Goal: Task Accomplishment & Management: Use online tool/utility

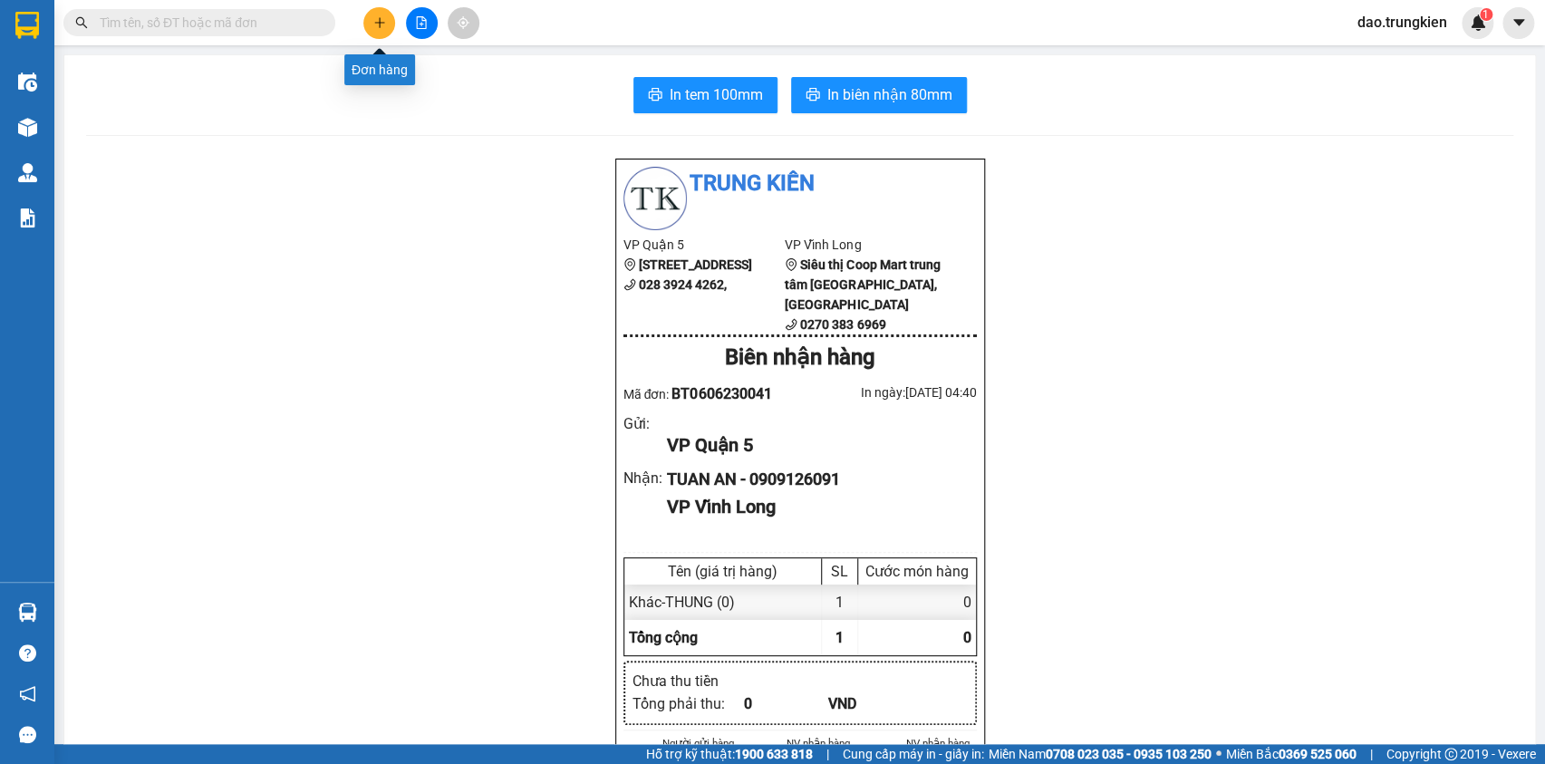
click at [382, 14] on button at bounding box center [379, 23] width 32 height 32
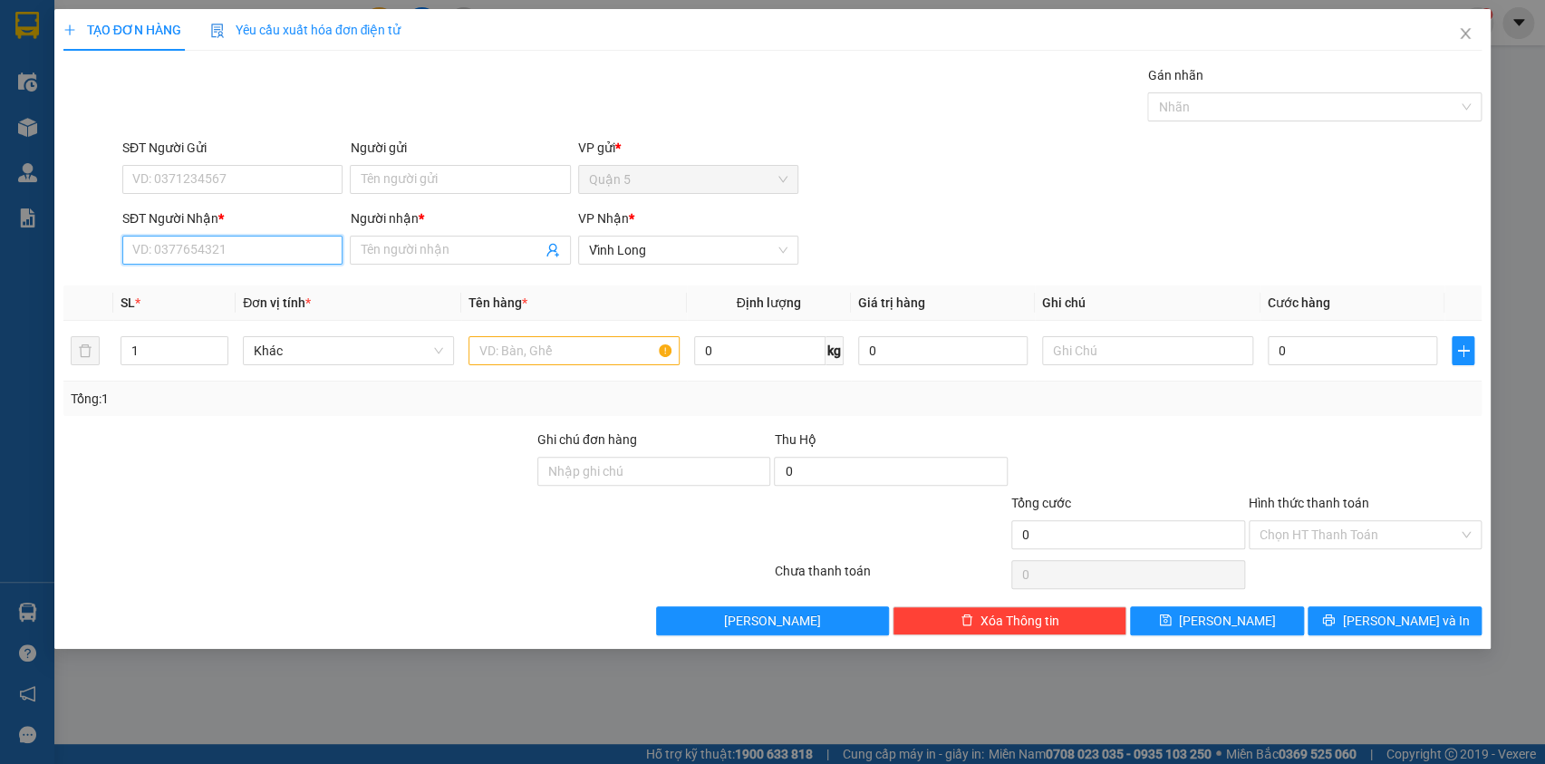
click at [185, 254] on input "SĐT Người Nhận *" at bounding box center [232, 250] width 220 height 29
click at [168, 282] on div "0939093801 - uyen" at bounding box center [232, 286] width 198 height 20
type input "0939093801"
type input "uyen"
type input "50.000"
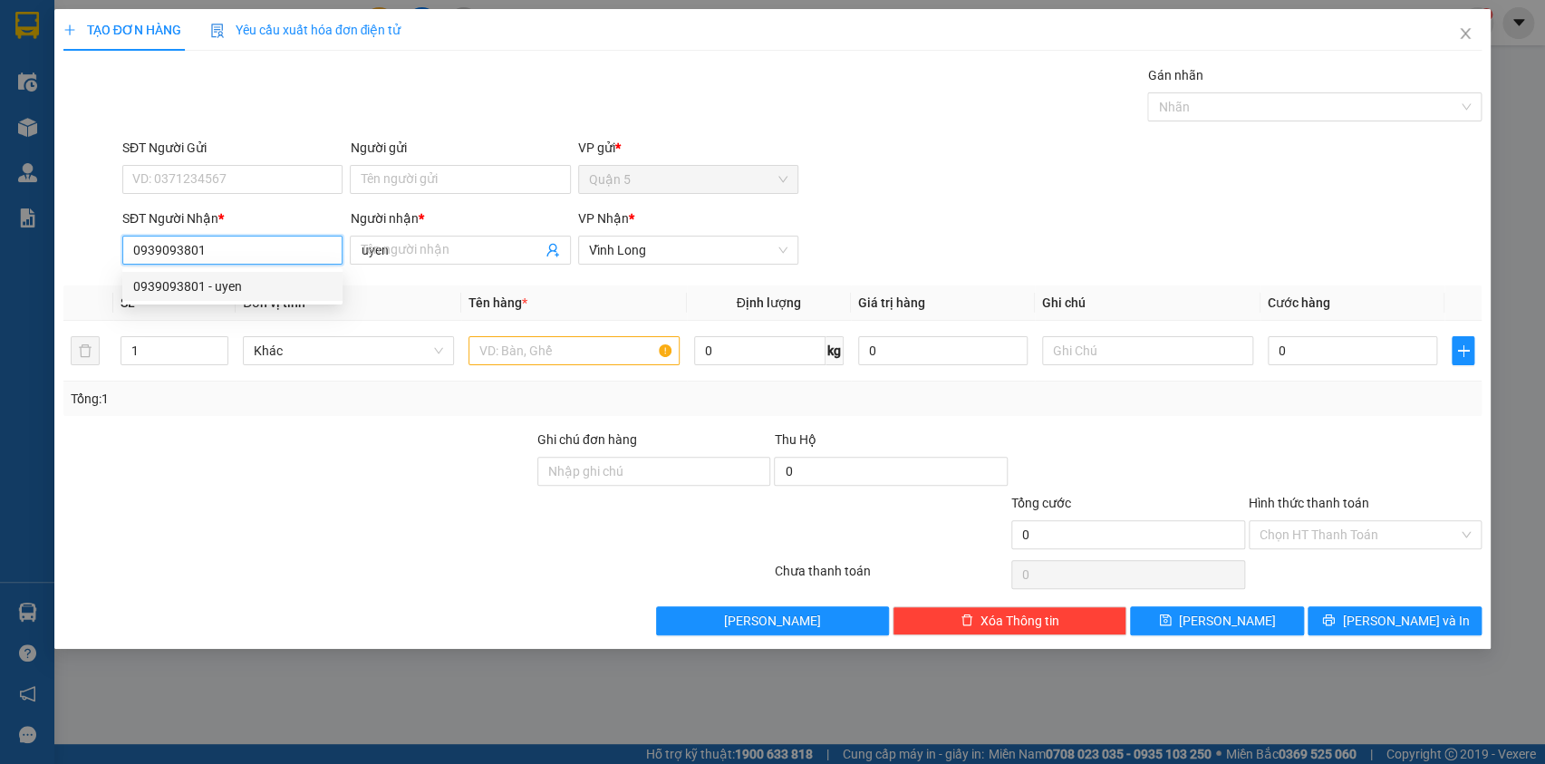
type input "50.000"
type input "0939093801"
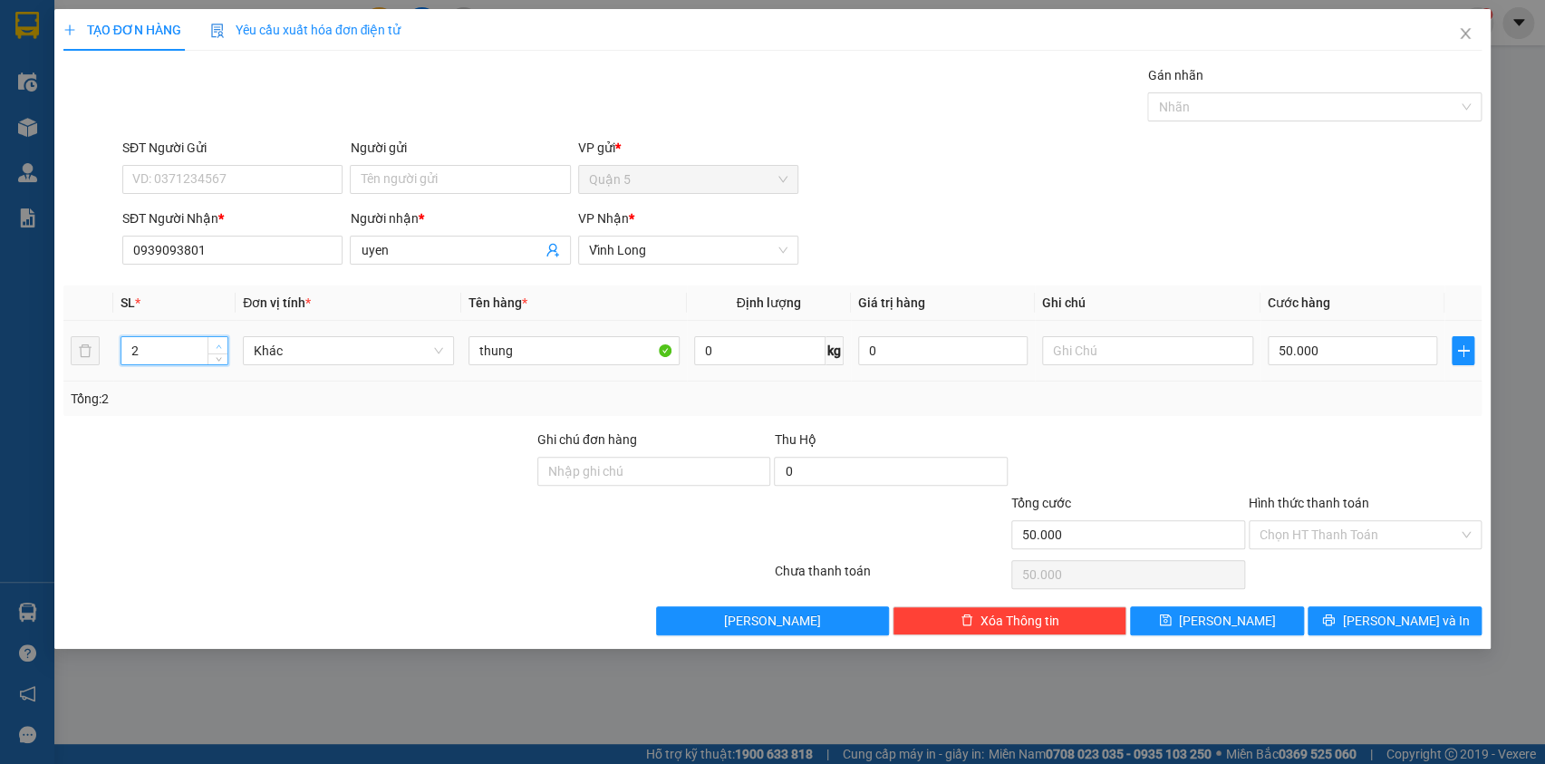
click at [222, 348] on span "up" at bounding box center [218, 346] width 11 height 11
type input "3"
click at [222, 348] on span "up" at bounding box center [218, 346] width 11 height 11
click at [1350, 351] on input "50.000" at bounding box center [1353, 350] width 170 height 29
type input "2"
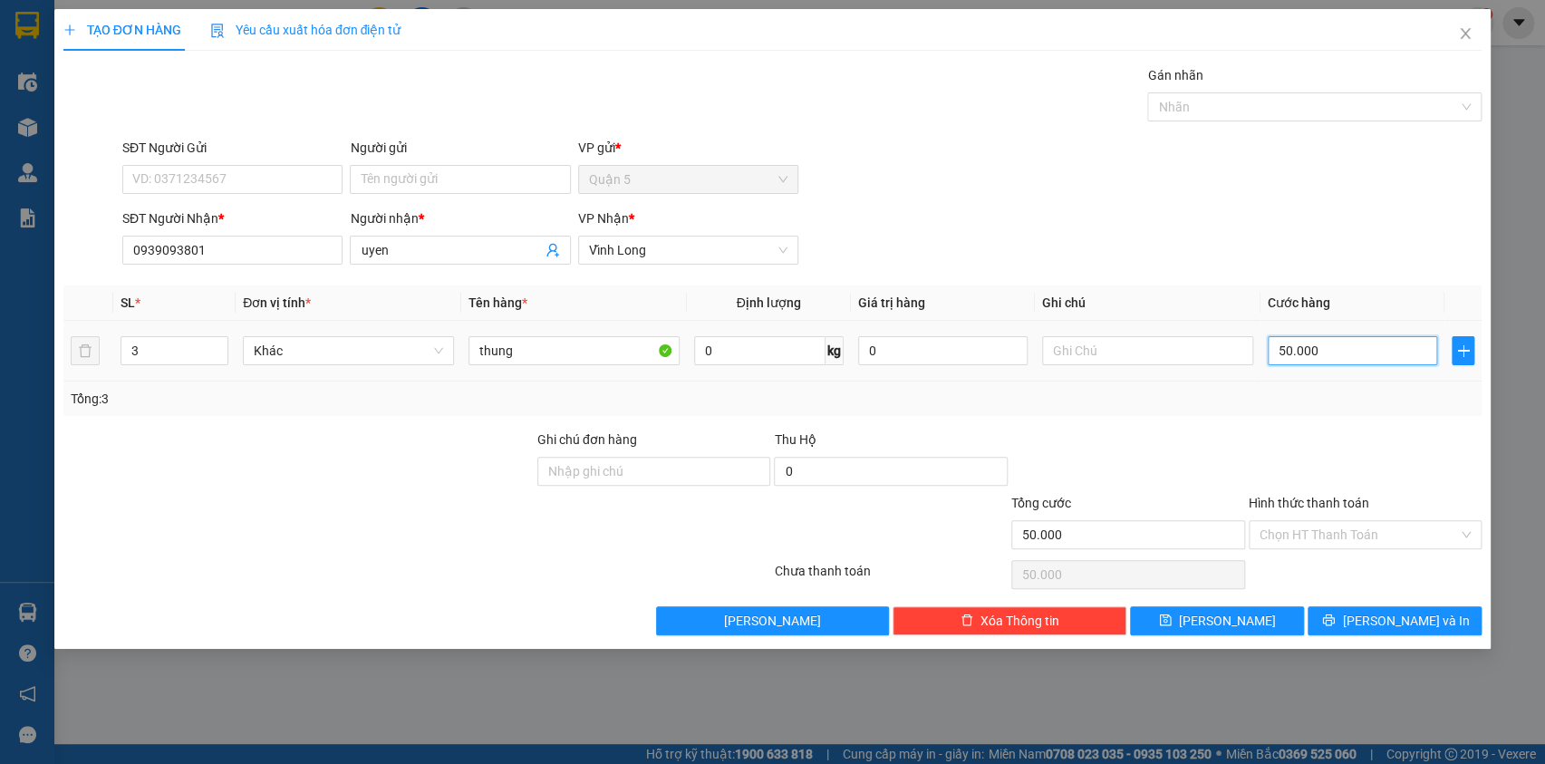
type input "2"
type input "24"
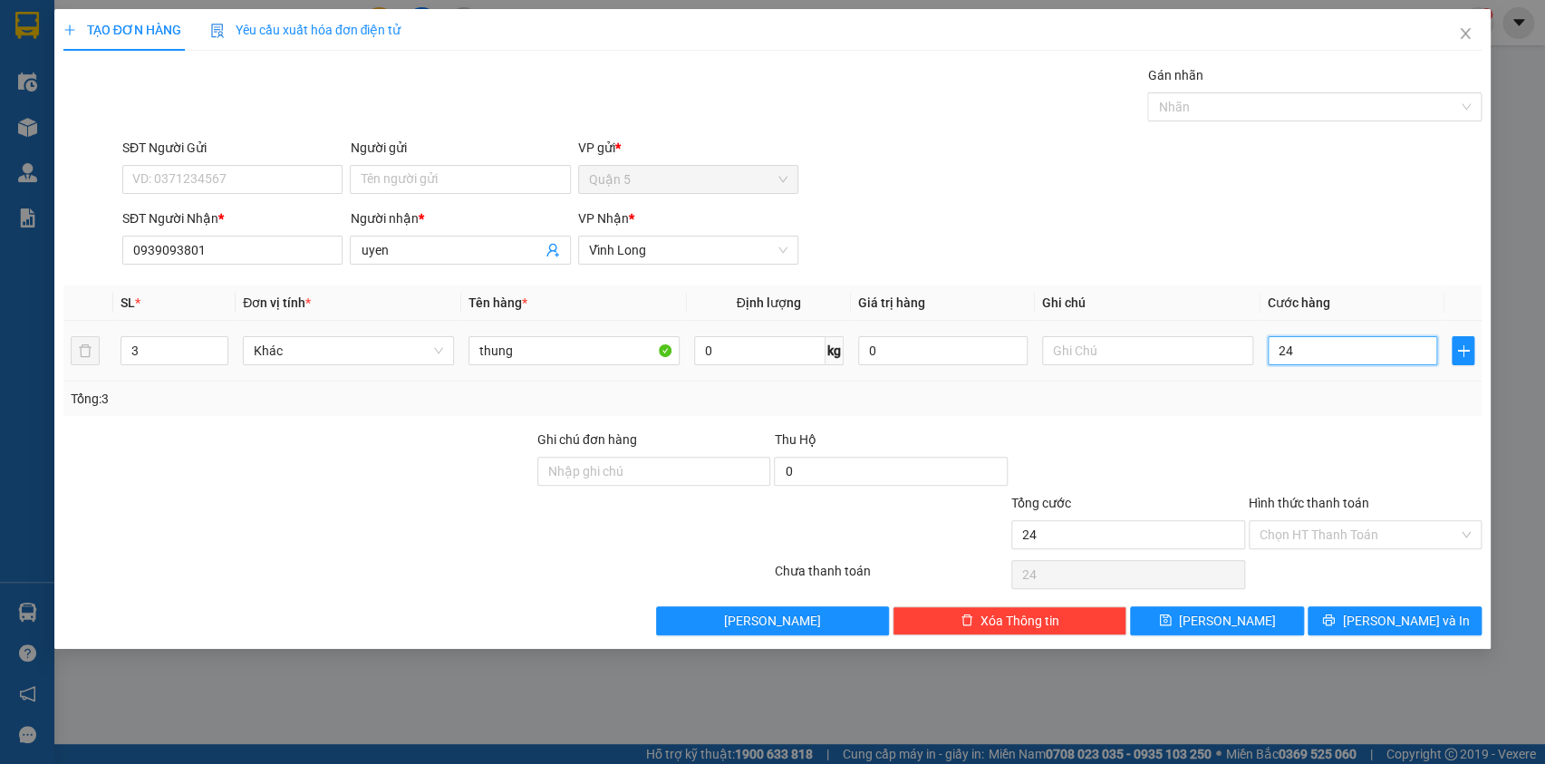
type input "240"
type input "240.000"
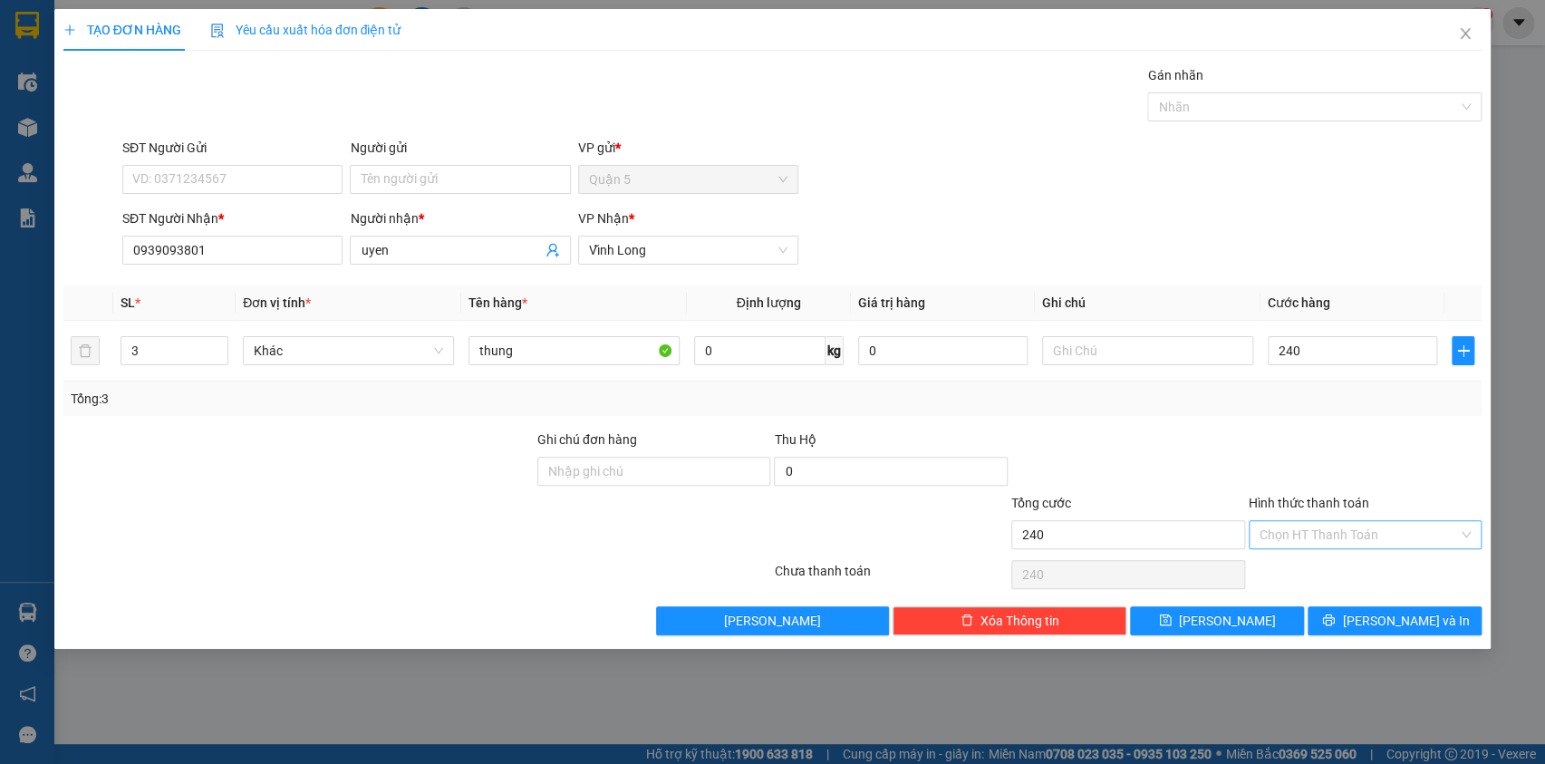
type input "240.000"
click at [1337, 540] on input "Hình thức thanh toán" at bounding box center [1358, 534] width 199 height 27
click at [1326, 576] on div "Tại văn phòng" at bounding box center [1365, 570] width 212 height 20
type input "0"
click at [1360, 627] on button "[PERSON_NAME] và In" at bounding box center [1394, 620] width 174 height 29
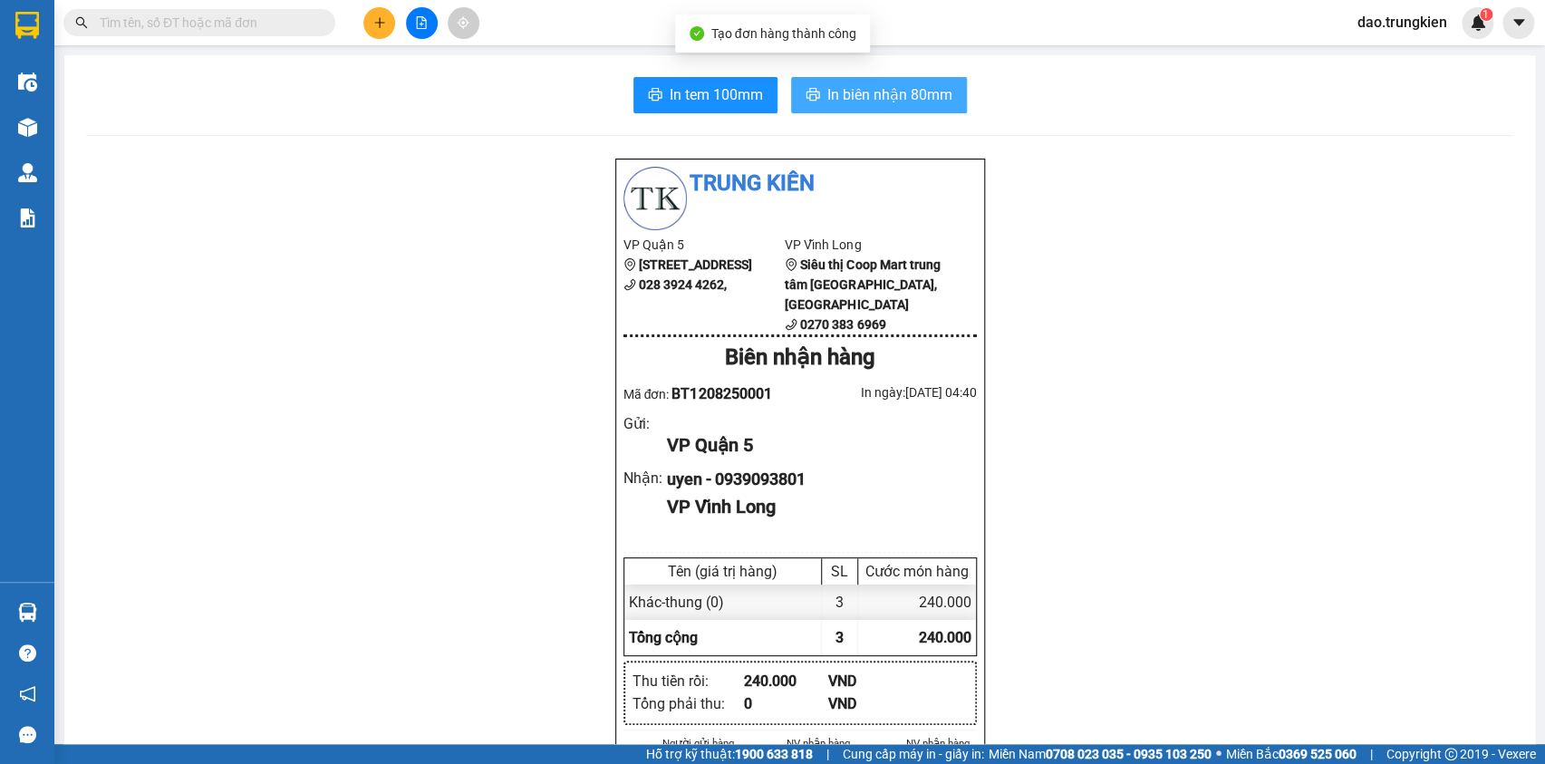
click at [827, 97] on span "In biên nhận 80mm" at bounding box center [889, 94] width 125 height 23
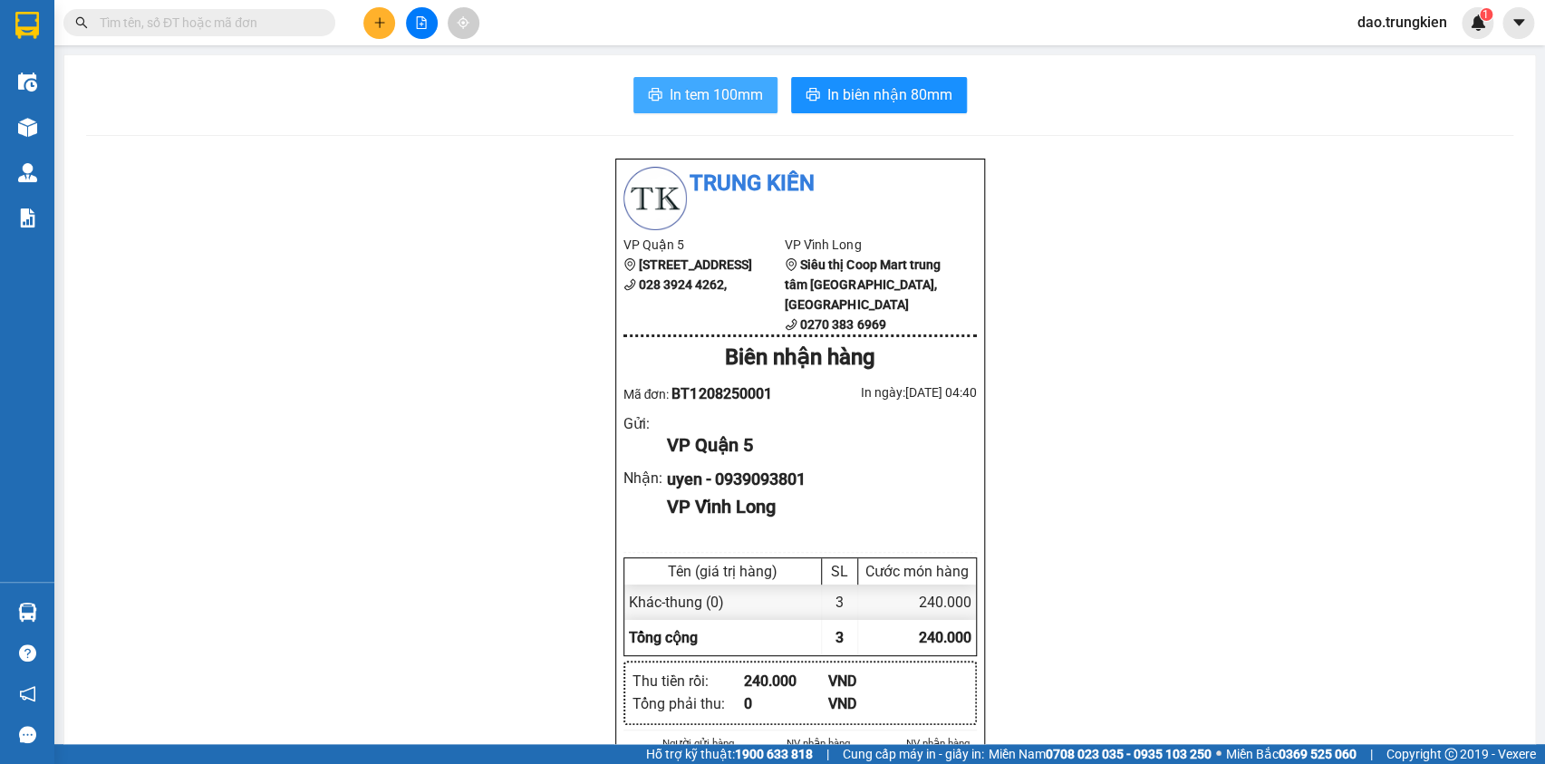
click at [723, 99] on span "In tem 100mm" at bounding box center [716, 94] width 93 height 23
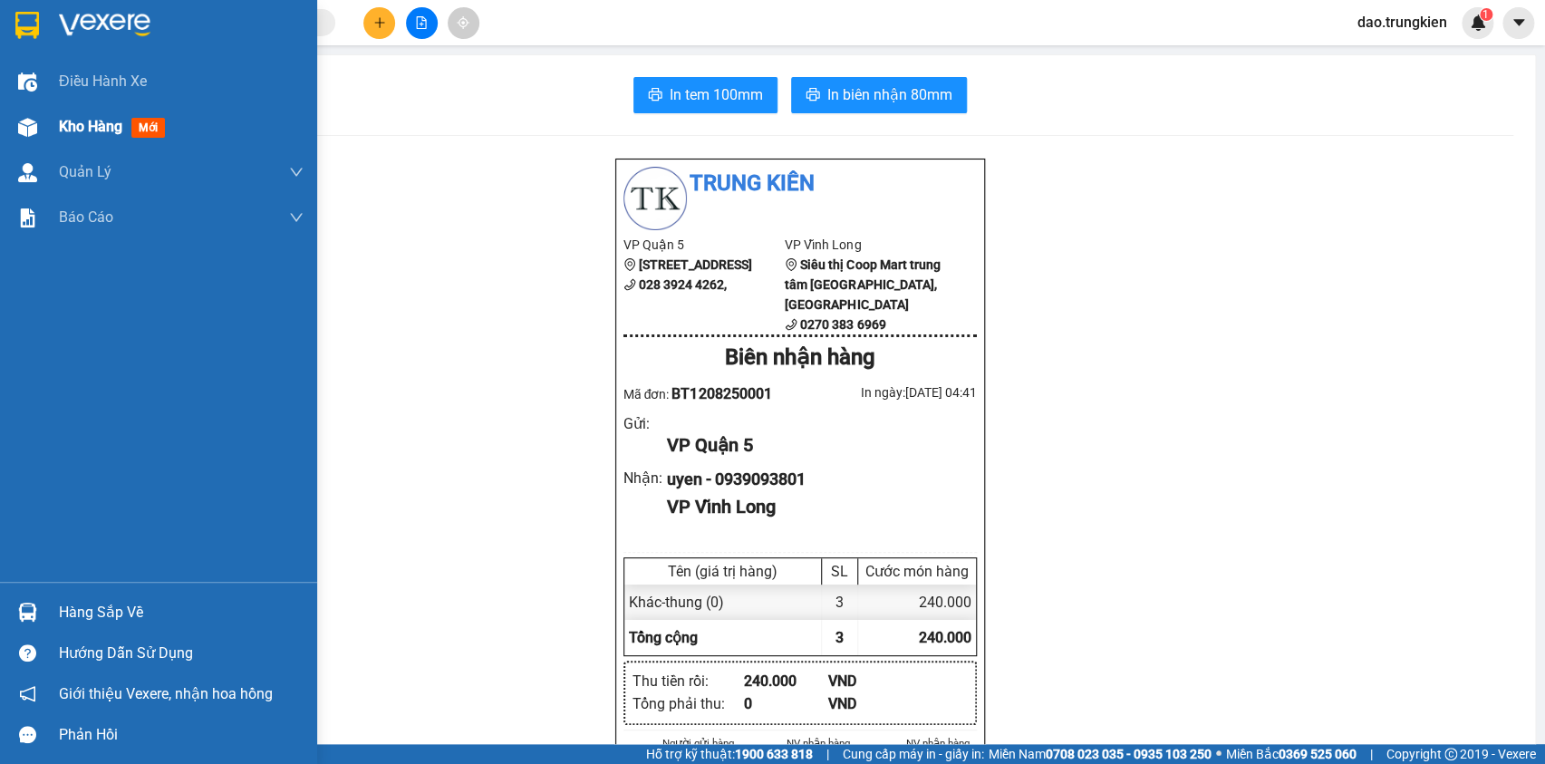
click at [98, 126] on span "Kho hàng" at bounding box center [90, 126] width 63 height 17
click at [99, 125] on span "Kho hàng" at bounding box center [90, 126] width 63 height 17
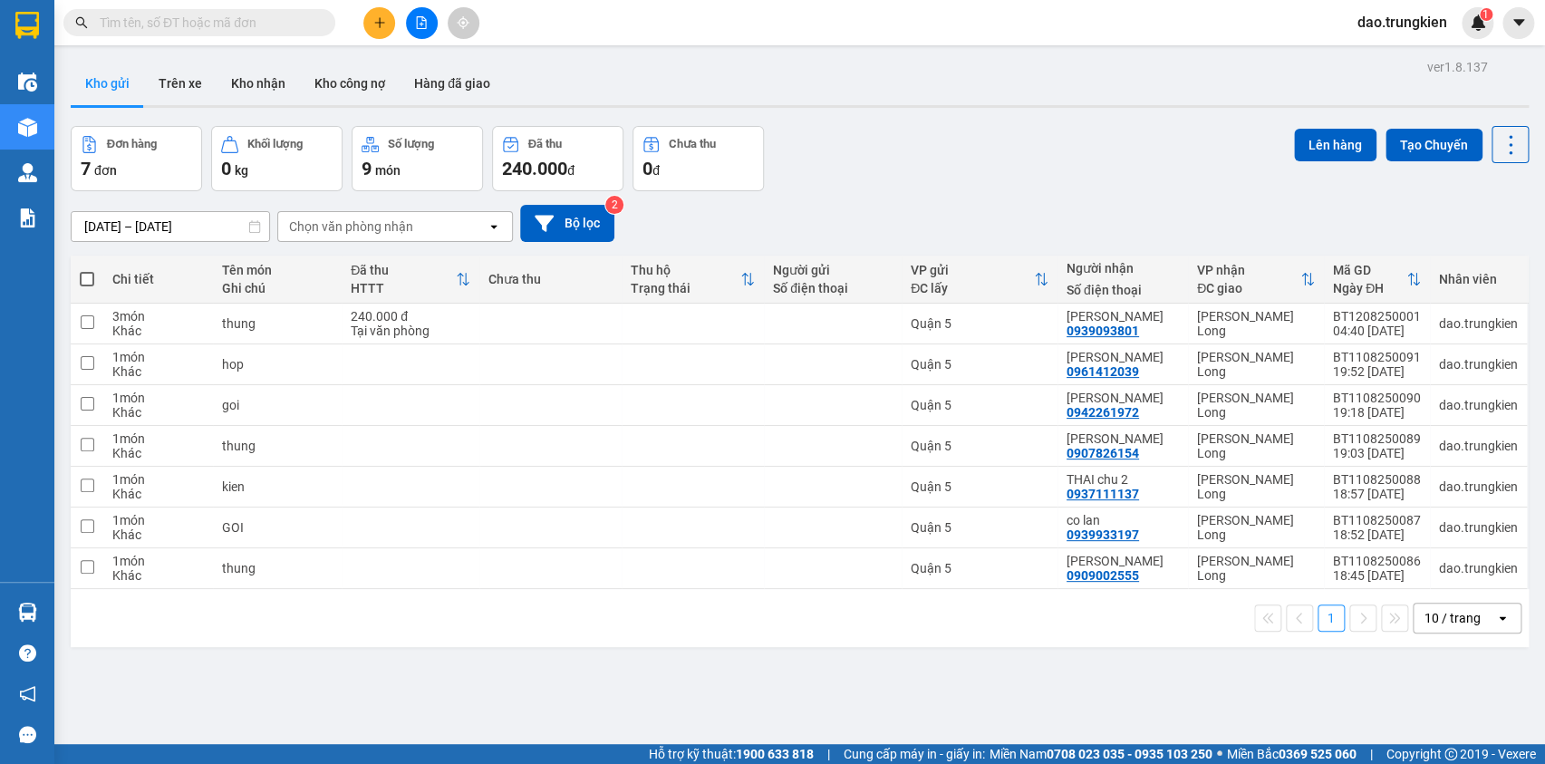
click at [86, 278] on span at bounding box center [87, 279] width 14 height 14
click at [87, 270] on input "checkbox" at bounding box center [87, 270] width 0 height 0
checkbox input "true"
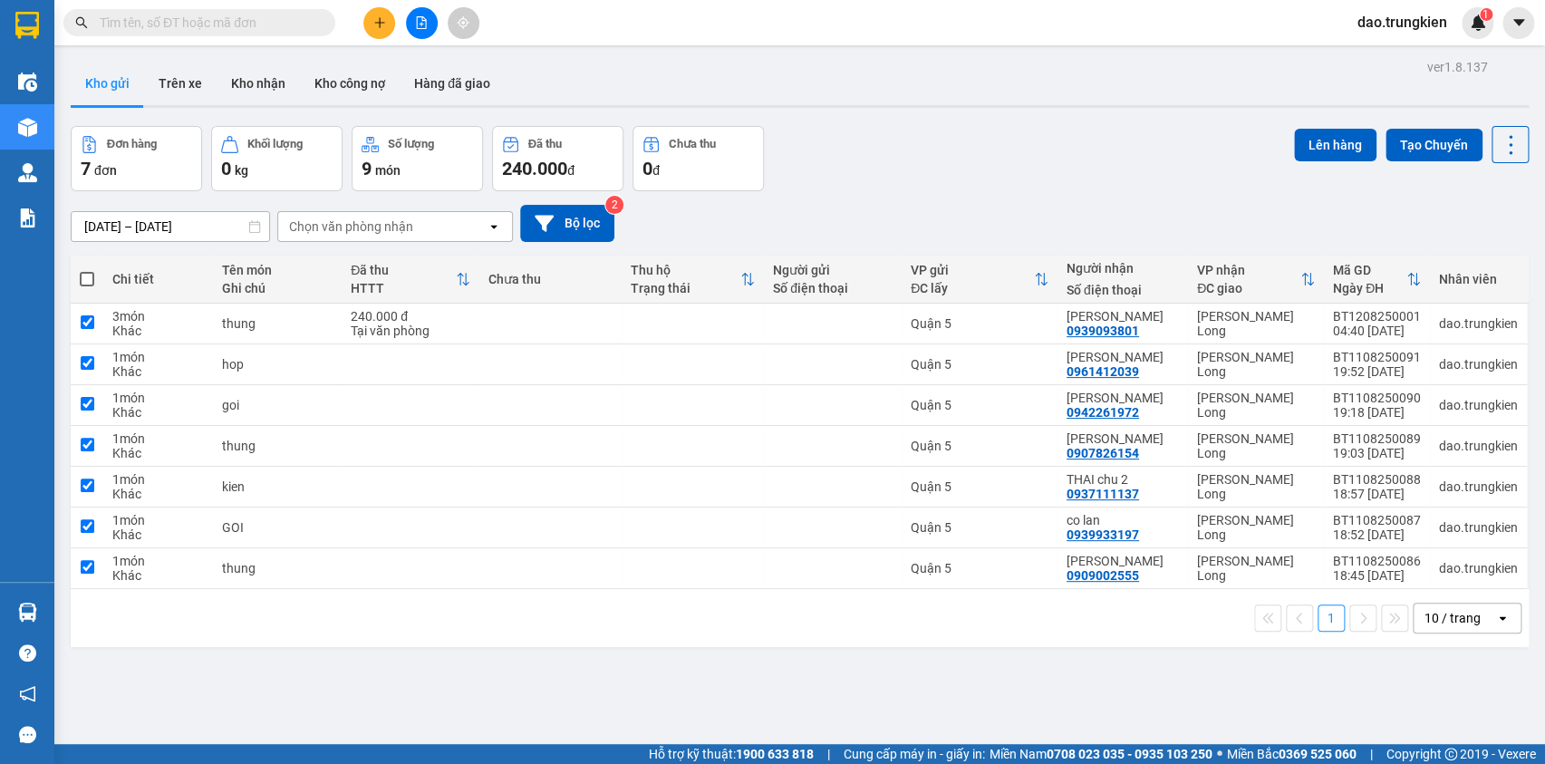
checkbox input "true"
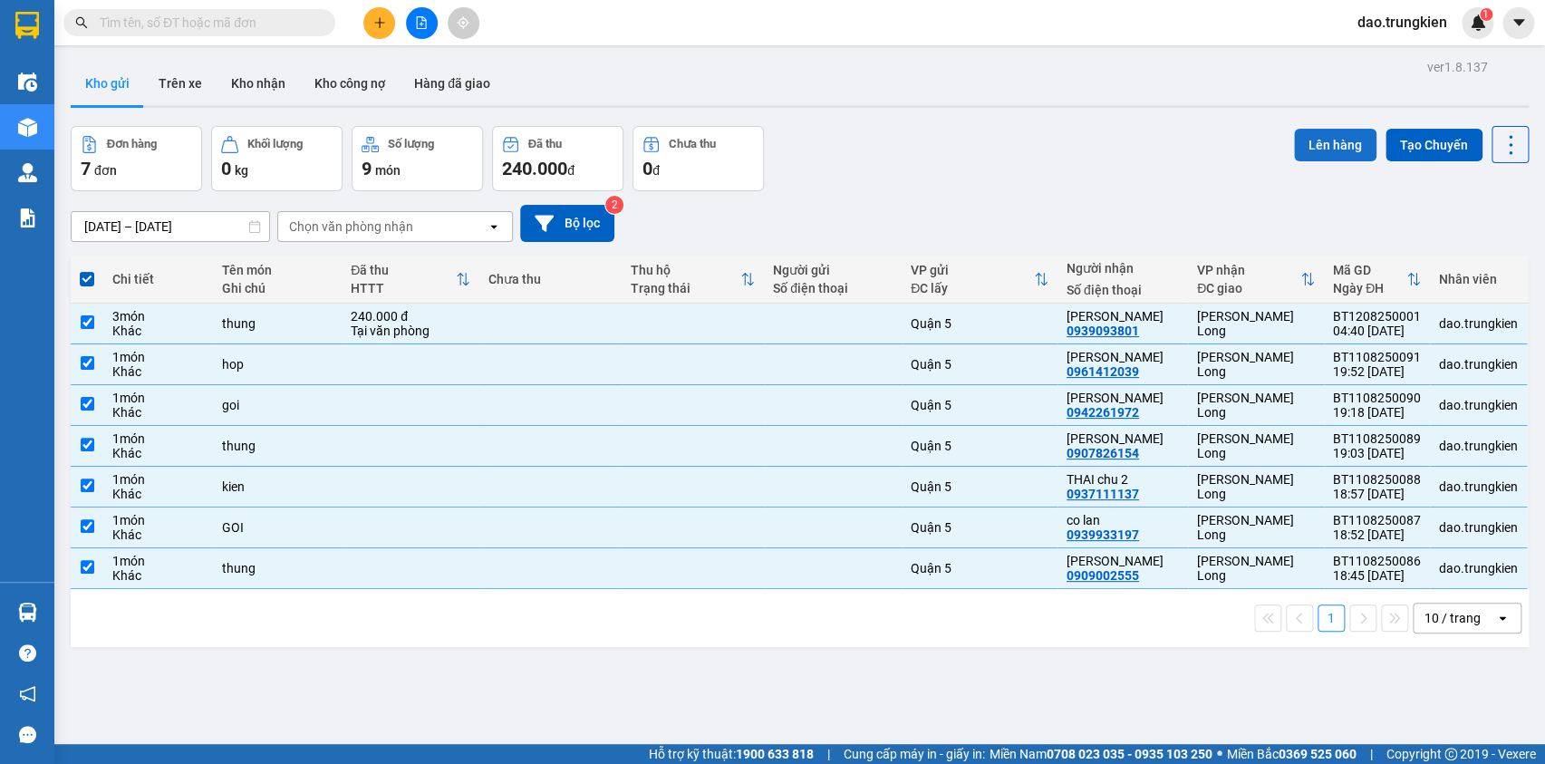
click at [1294, 153] on button "Lên hàng" at bounding box center [1335, 145] width 82 height 33
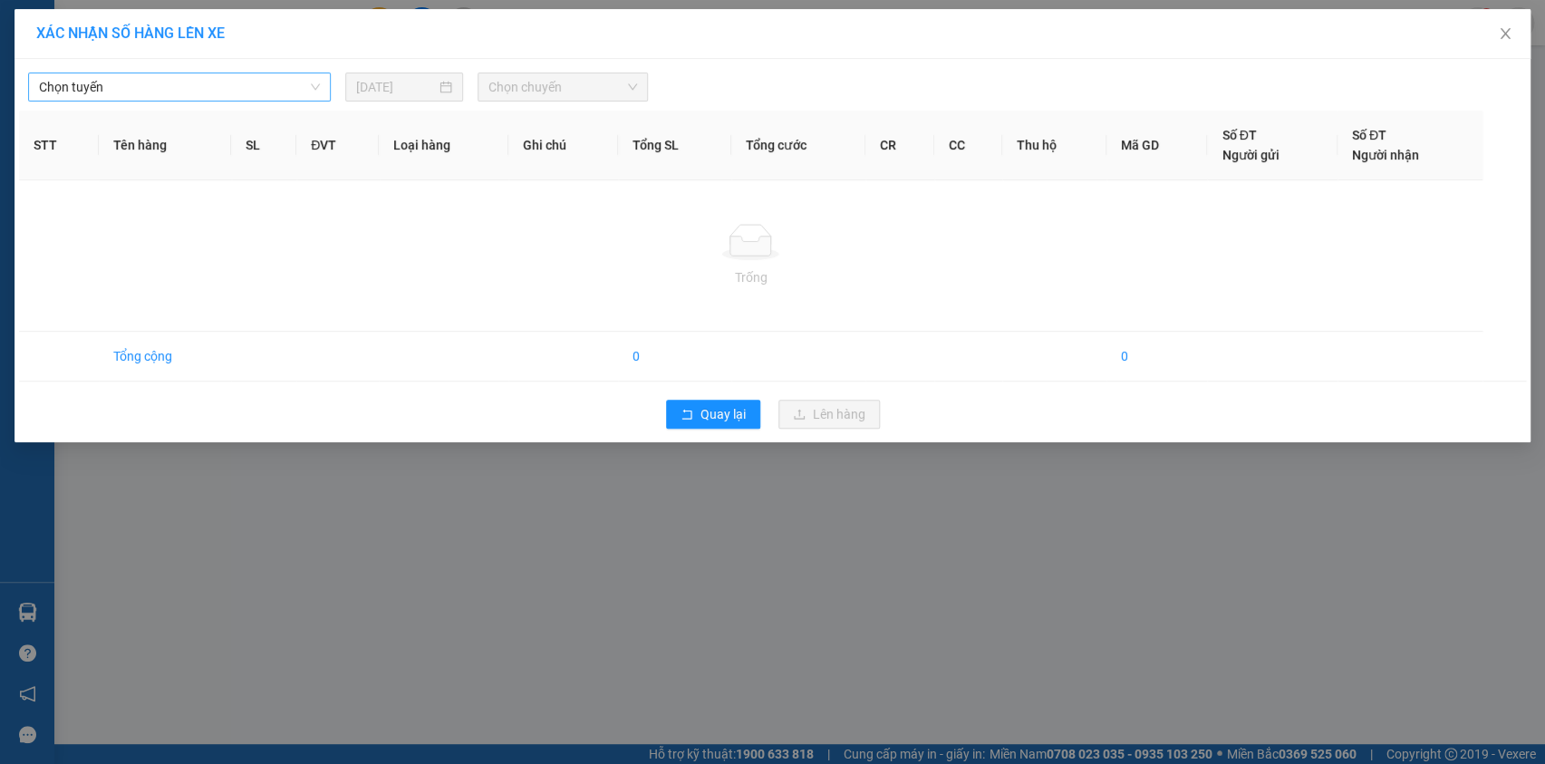
click at [286, 96] on span "Chọn tuyến" at bounding box center [179, 86] width 281 height 27
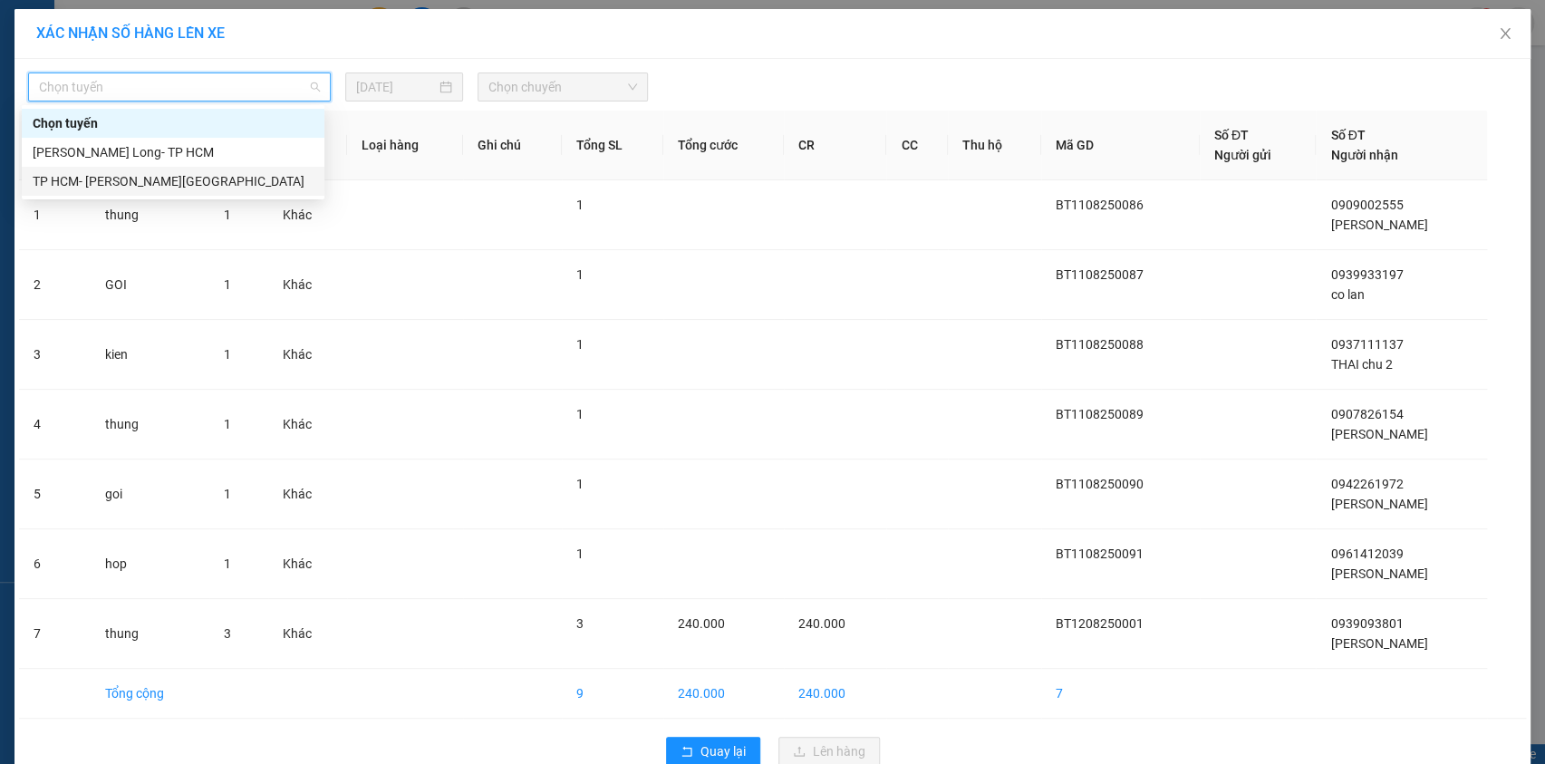
click at [110, 182] on div "TP HCM- [PERSON_NAME][GEOGRAPHIC_DATA]" at bounding box center [173, 181] width 281 height 20
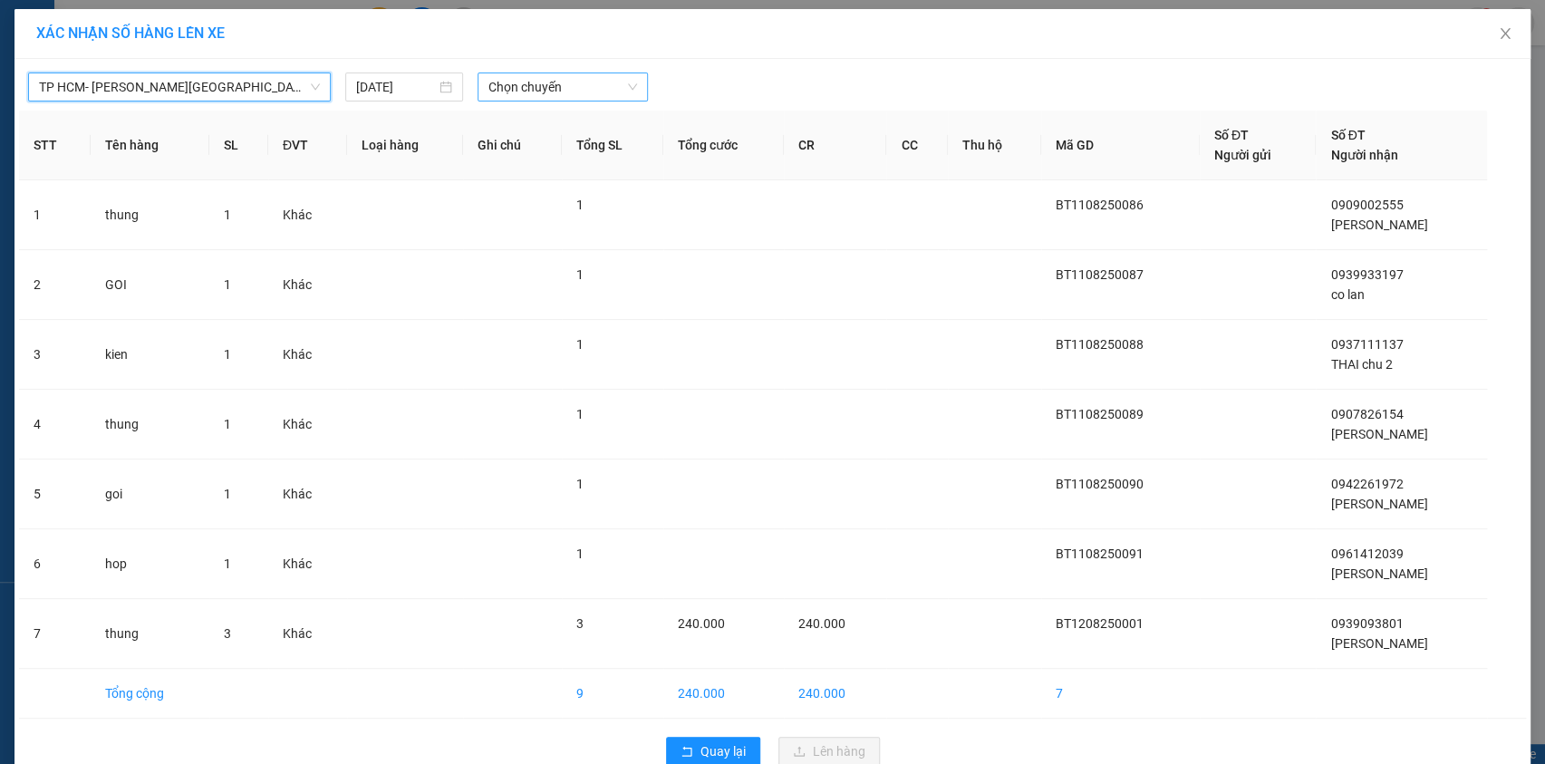
click at [534, 90] on span "Chọn chuyến" at bounding box center [562, 86] width 149 height 27
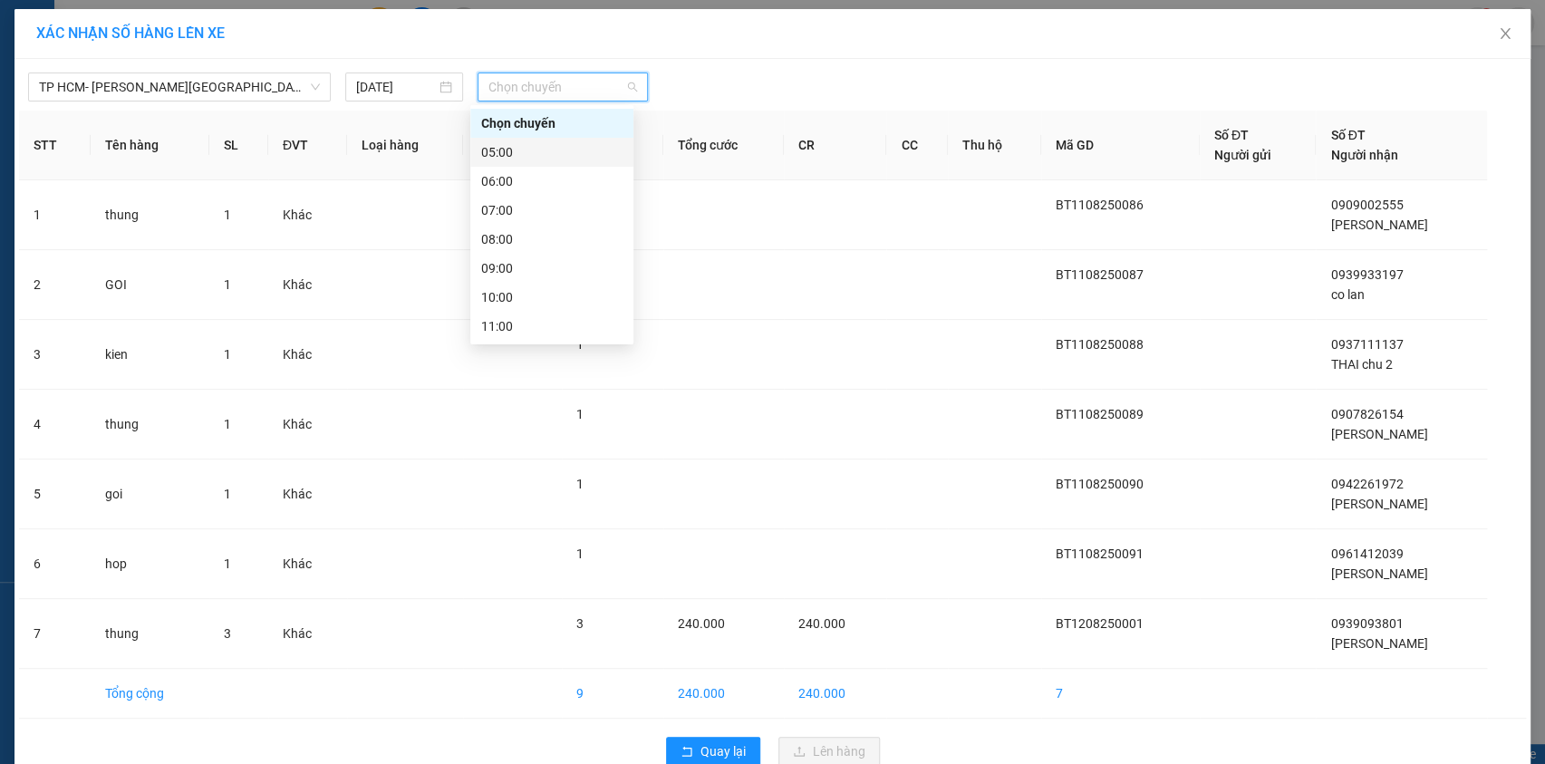
drag, startPoint x: 508, startPoint y: 145, endPoint x: 516, endPoint y: 152, distance: 10.3
click at [516, 152] on div "05:00" at bounding box center [551, 152] width 141 height 20
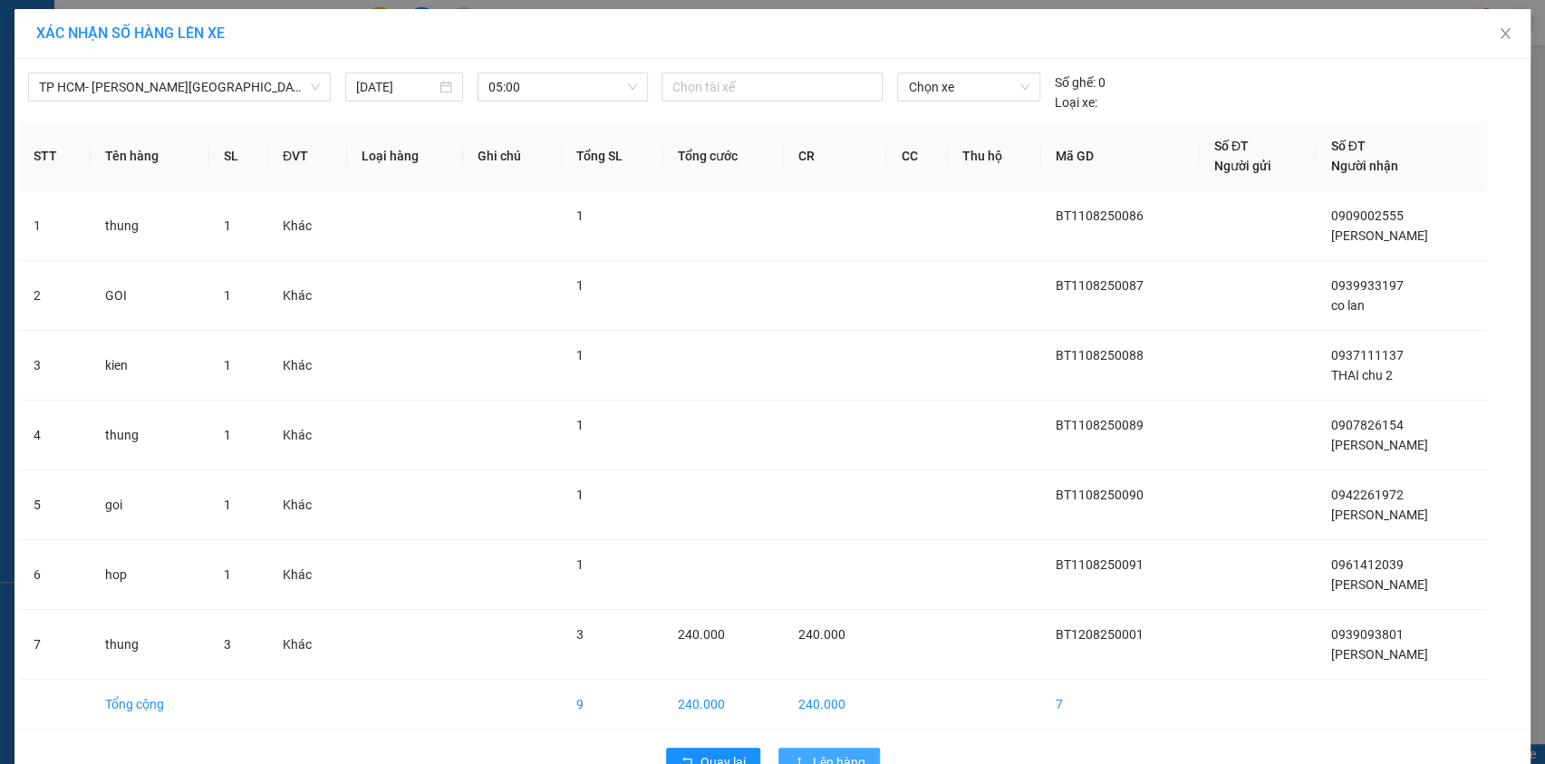
click at [813, 752] on span "Lên hàng" at bounding box center [839, 762] width 53 height 20
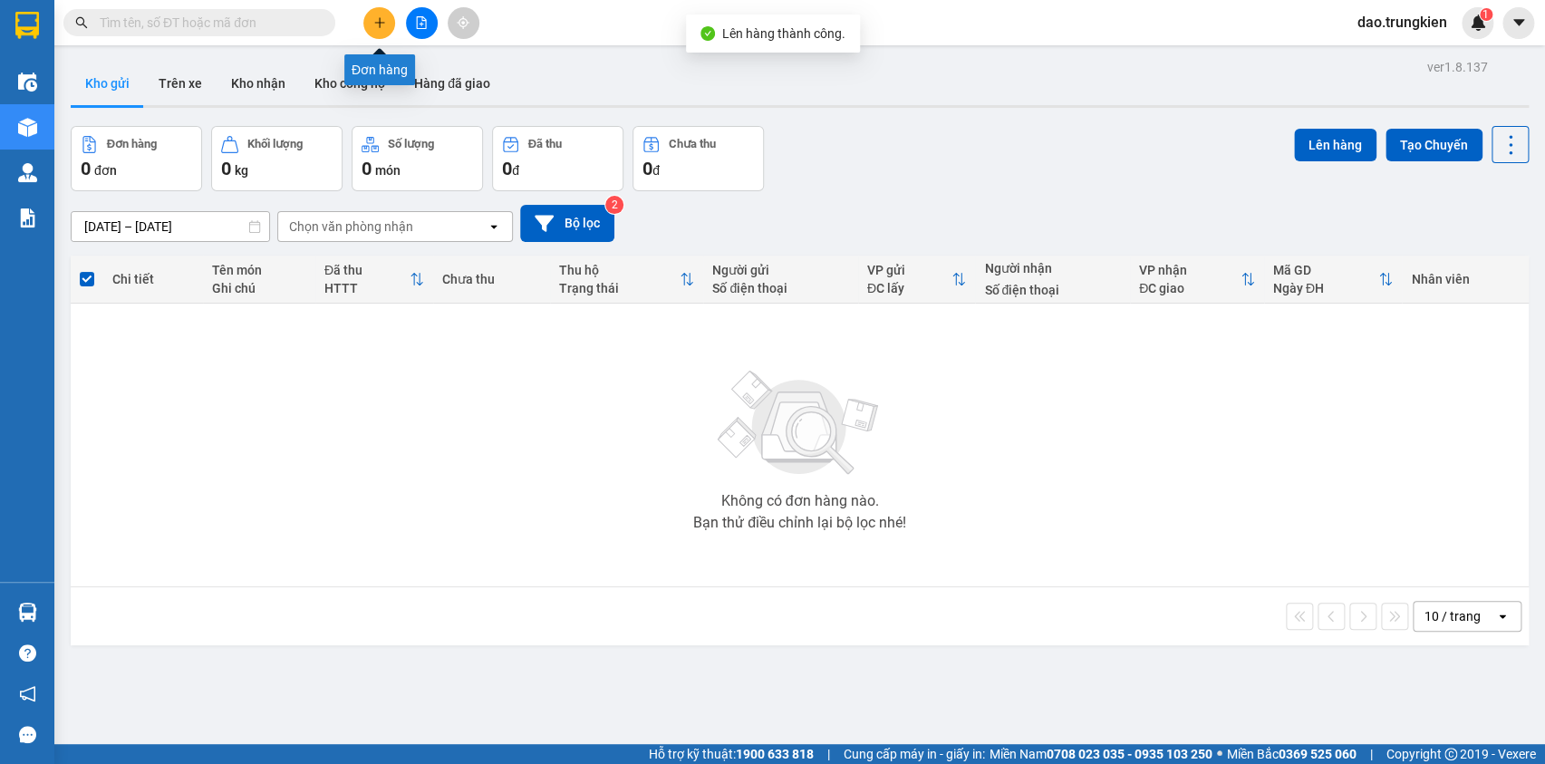
click at [394, 24] on button at bounding box center [379, 23] width 32 height 32
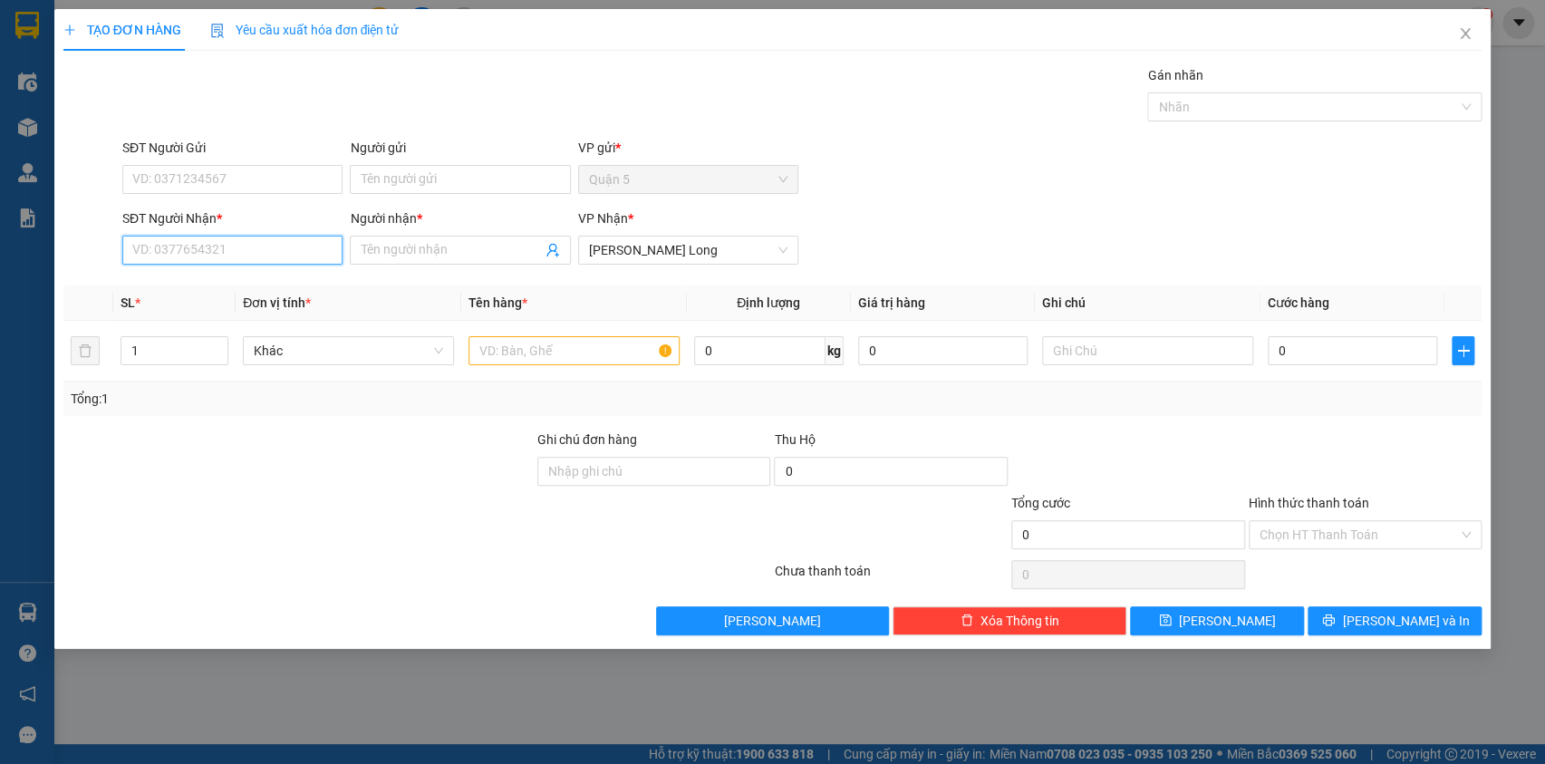
click at [205, 250] on input "SĐT Người Nhận *" at bounding box center [232, 250] width 220 height 29
